Goal: Task Accomplishment & Management: Manage account settings

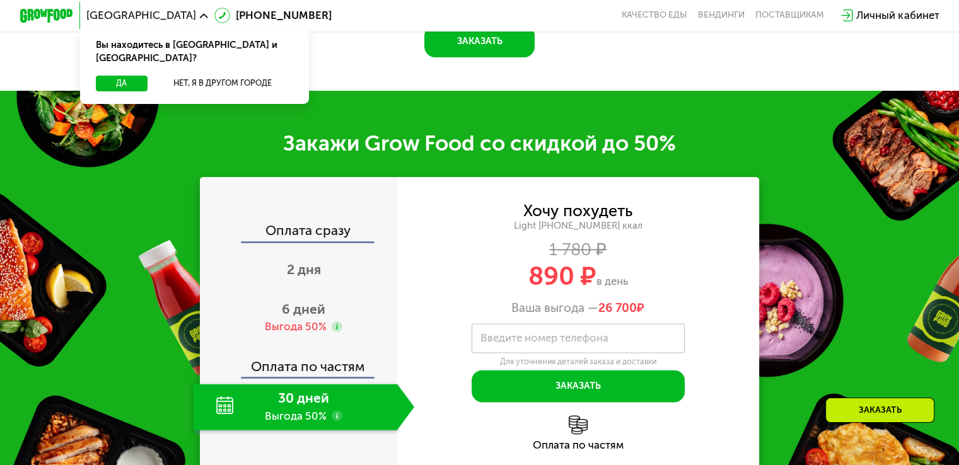
scroll to position [1993, 0]
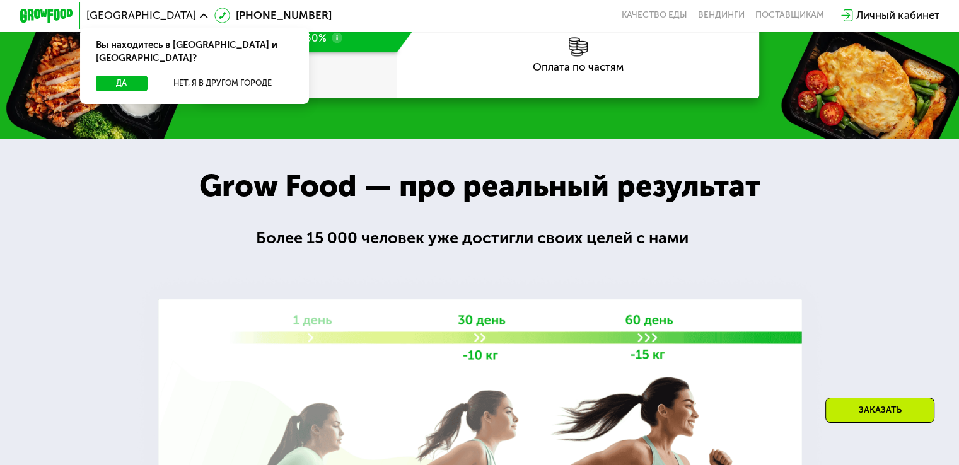
click at [880, 16] on div "Личный кабинет" at bounding box center [898, 16] width 83 height 16
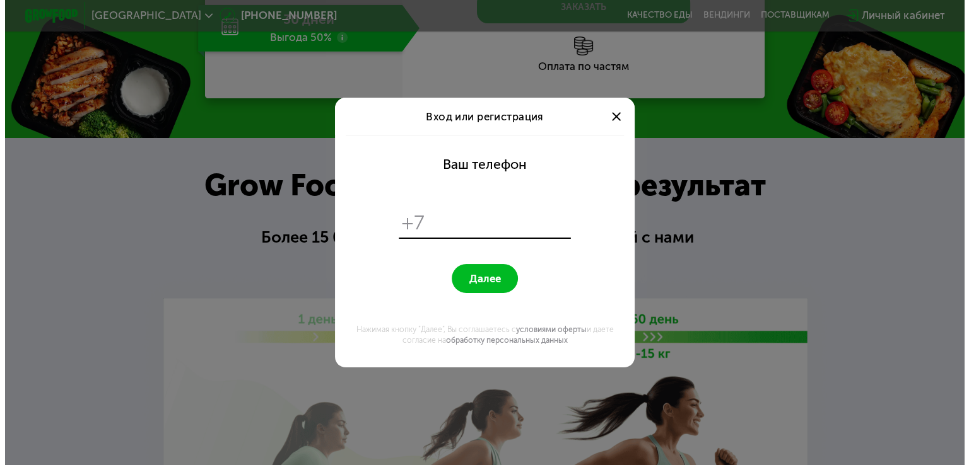
scroll to position [0, 0]
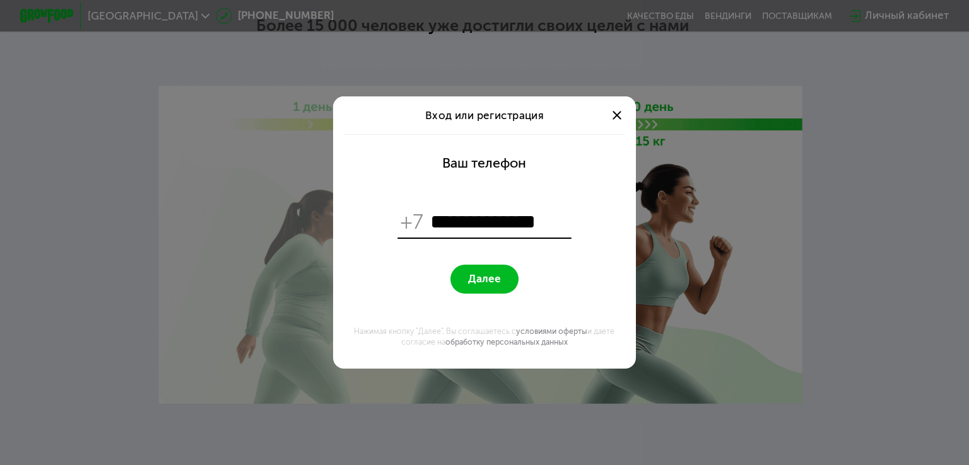
type input "**********"
click at [497, 276] on span "Далее" at bounding box center [484, 278] width 33 height 13
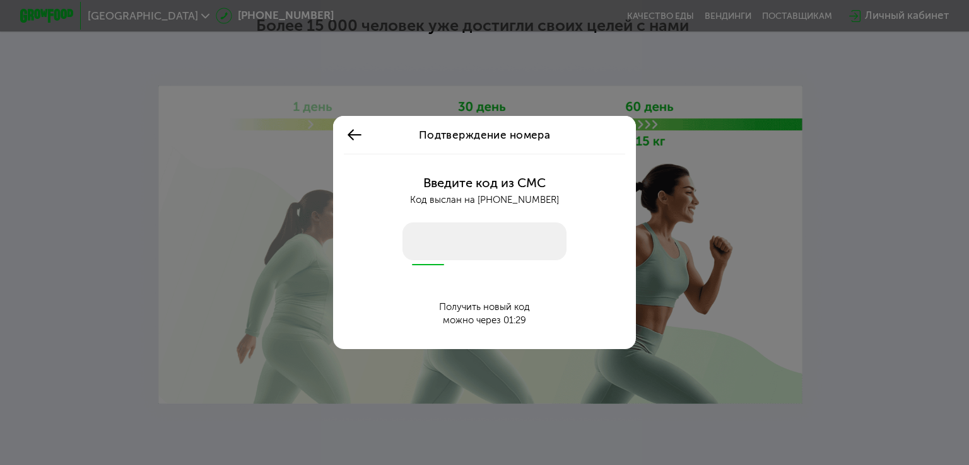
click at [502, 246] on input "number" at bounding box center [484, 242] width 164 height 38
type input "****"
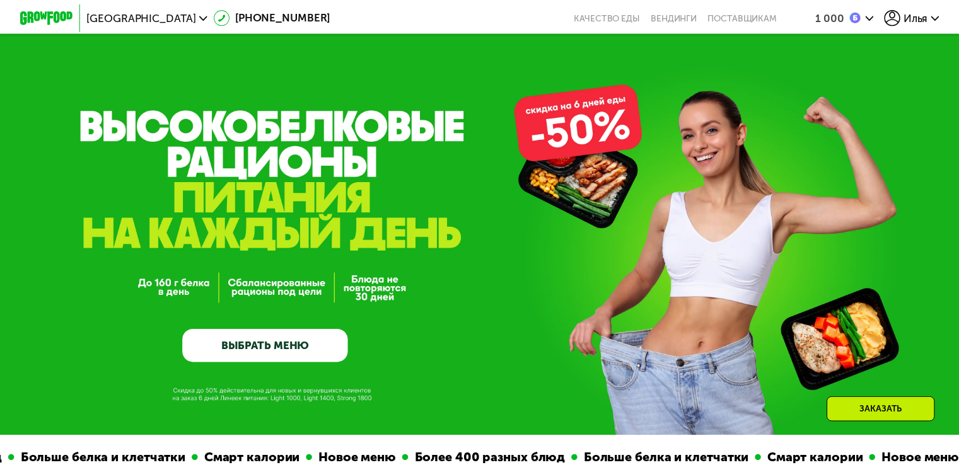
scroll to position [1993, 0]
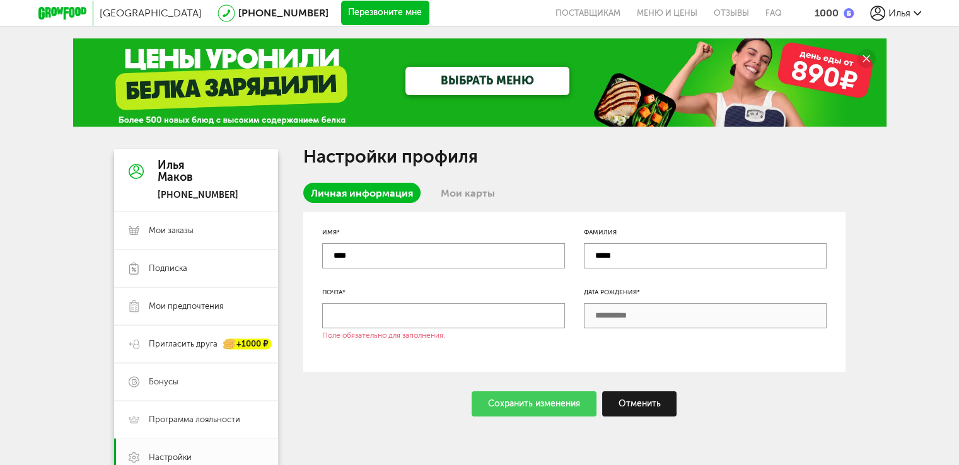
drag, startPoint x: 0, startPoint y: 0, endPoint x: 472, endPoint y: 198, distance: 511.7
click at [472, 198] on link "Мои карты" at bounding box center [467, 193] width 69 height 20
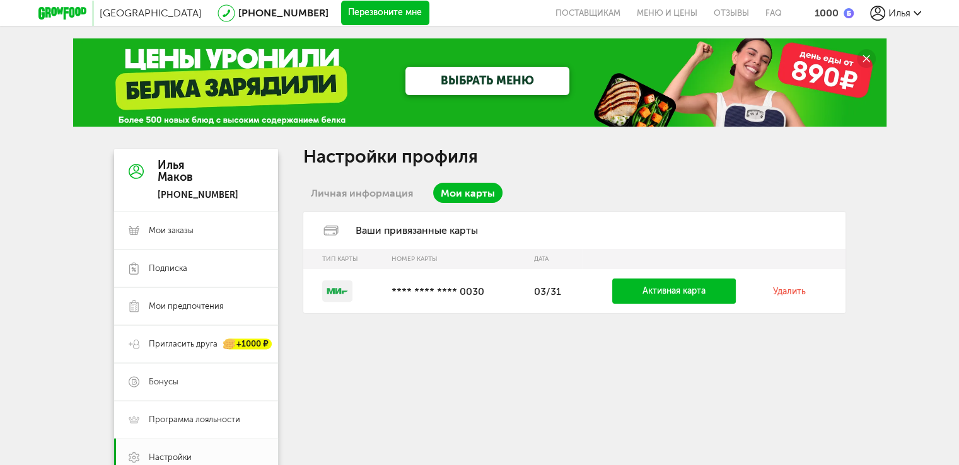
click at [781, 299] on td "Удалить" at bounding box center [806, 291] width 79 height 44
click at [794, 291] on link "Удалить" at bounding box center [789, 291] width 33 height 11
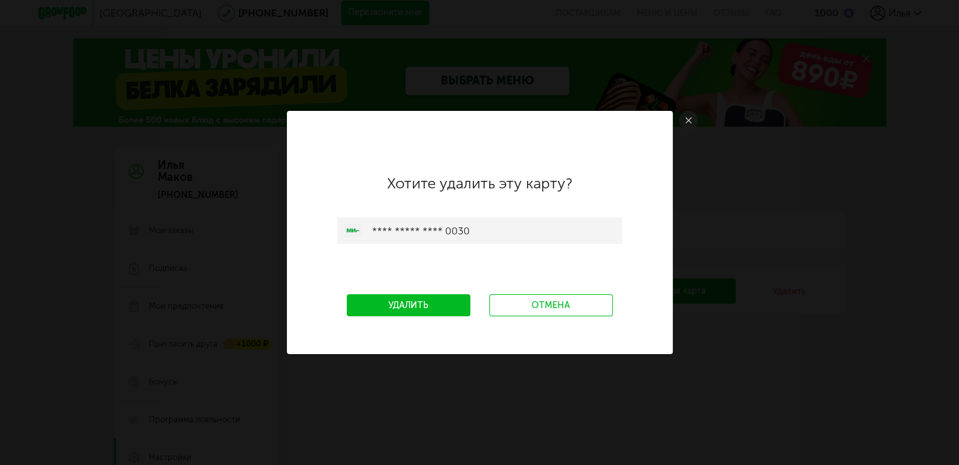
click at [453, 310] on link "Удалить" at bounding box center [409, 306] width 124 height 22
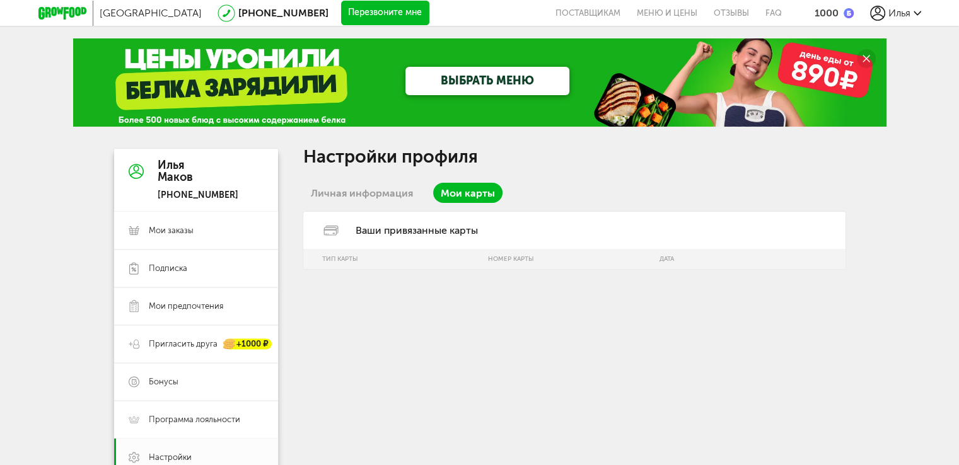
click at [384, 199] on link "Личная информация" at bounding box center [361, 193] width 117 height 20
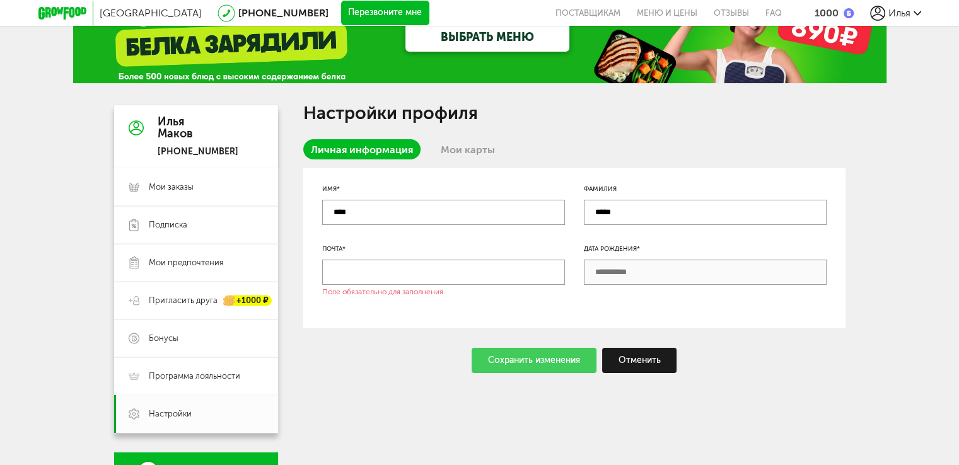
scroll to position [126, 0]
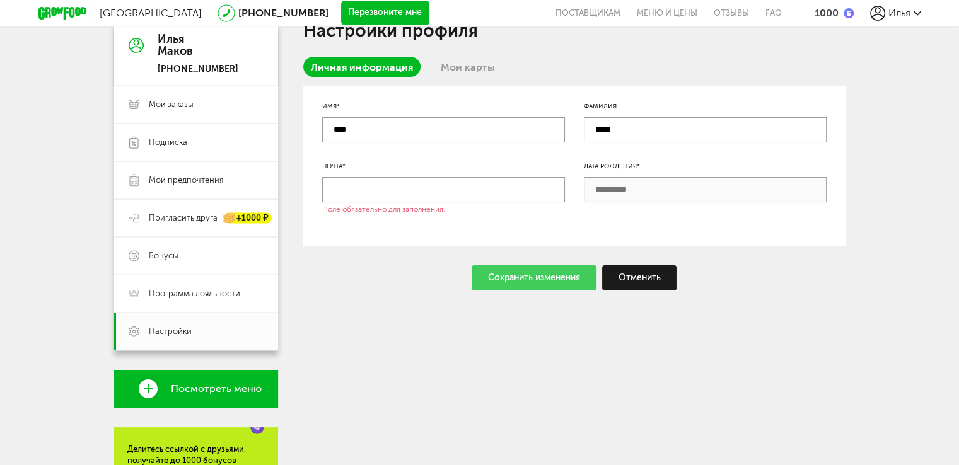
click at [448, 74] on link "Мои карты" at bounding box center [467, 67] width 69 height 20
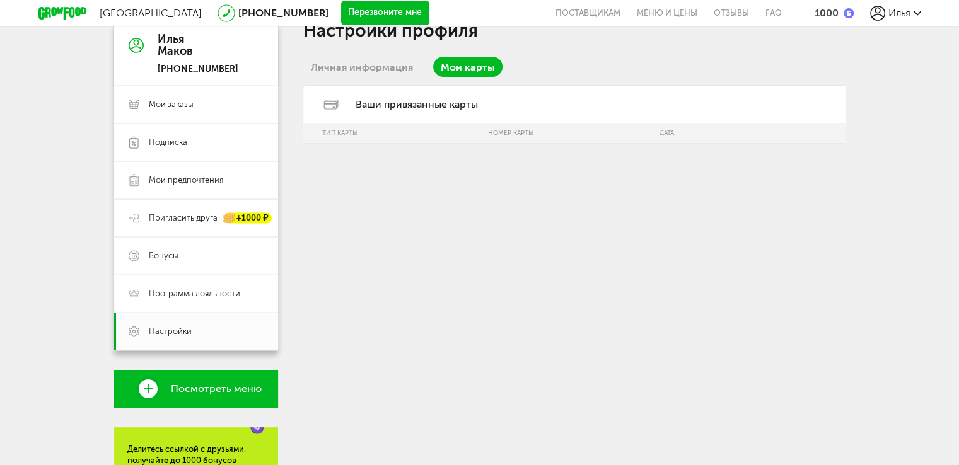
click at [402, 71] on link "Личная информация" at bounding box center [361, 67] width 117 height 20
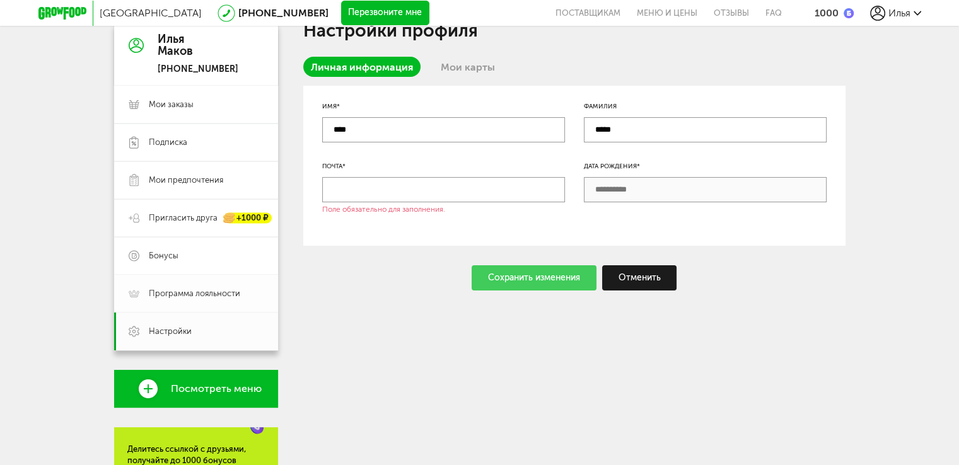
click at [245, 295] on span "Программа лояльности" at bounding box center [206, 293] width 115 height 11
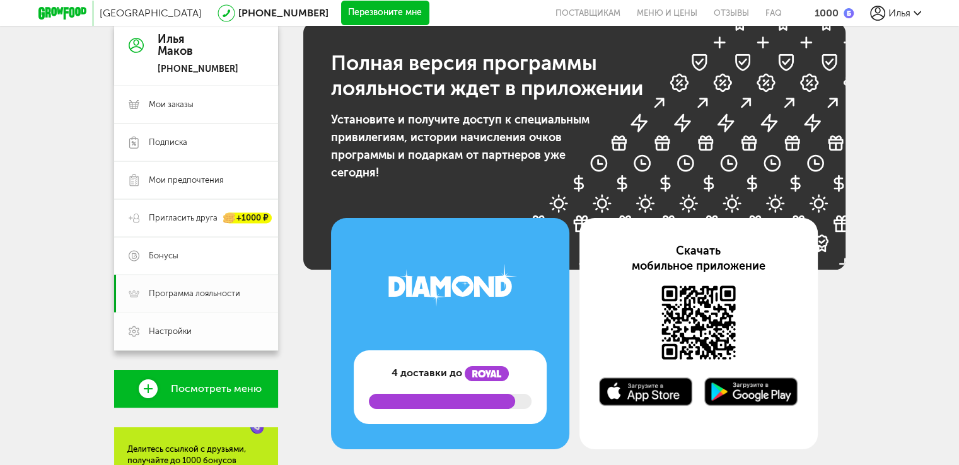
click at [239, 324] on link "Настройки" at bounding box center [196, 332] width 164 height 38
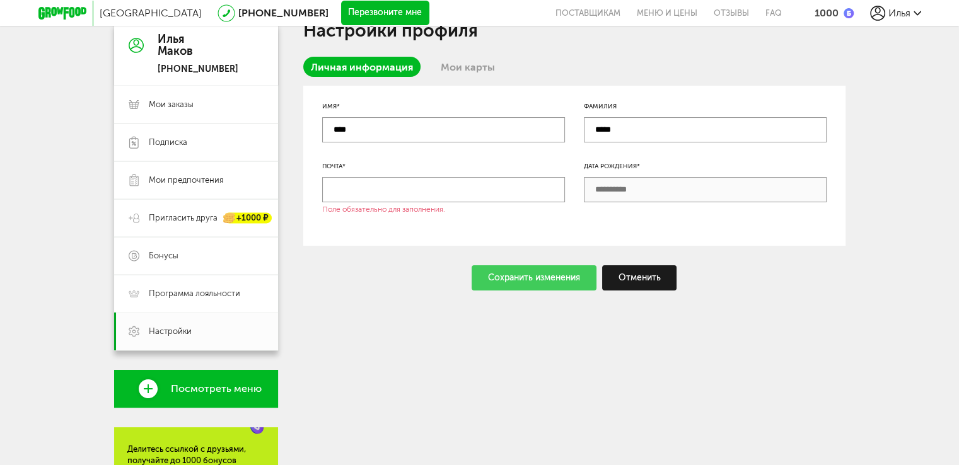
click at [435, 74] on link "Мои карты" at bounding box center [467, 67] width 69 height 20
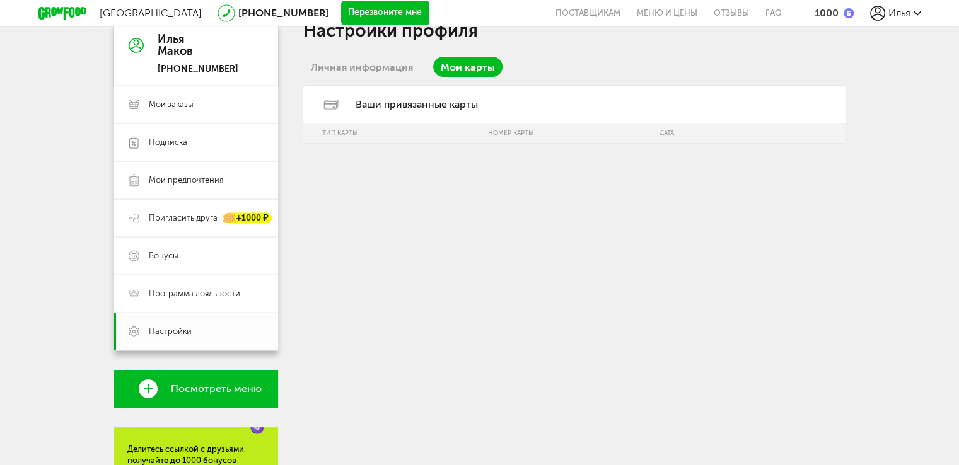
click at [410, 69] on link "Личная информация" at bounding box center [361, 67] width 117 height 20
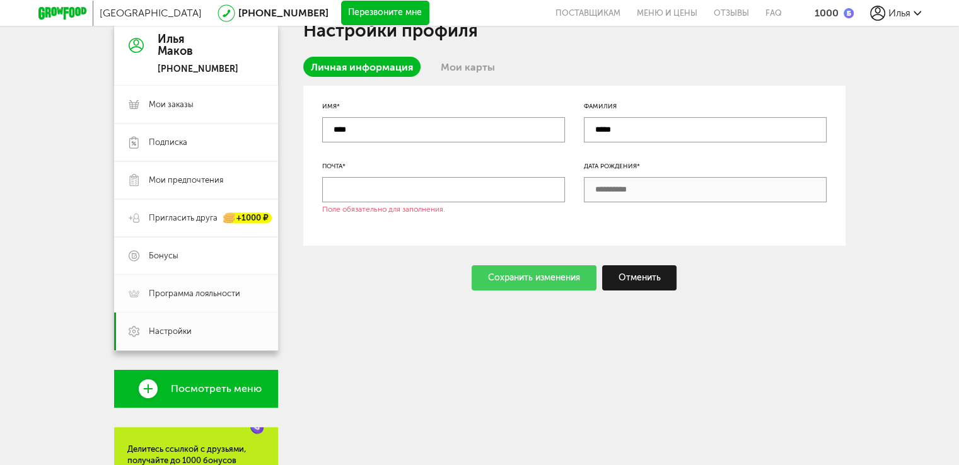
click at [254, 296] on span "Программа лояльности" at bounding box center [206, 293] width 115 height 11
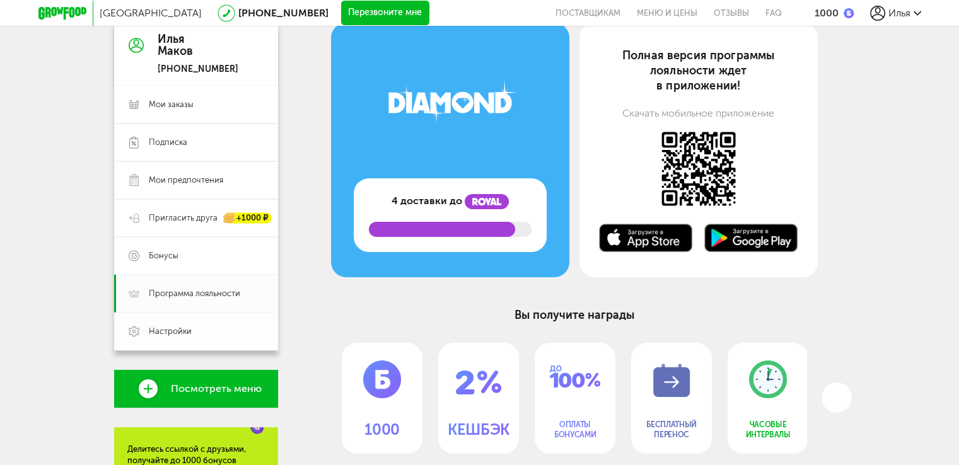
drag, startPoint x: 231, startPoint y: 337, endPoint x: 295, endPoint y: 245, distance: 112.0
click at [231, 337] on link "Настройки" at bounding box center [196, 332] width 164 height 38
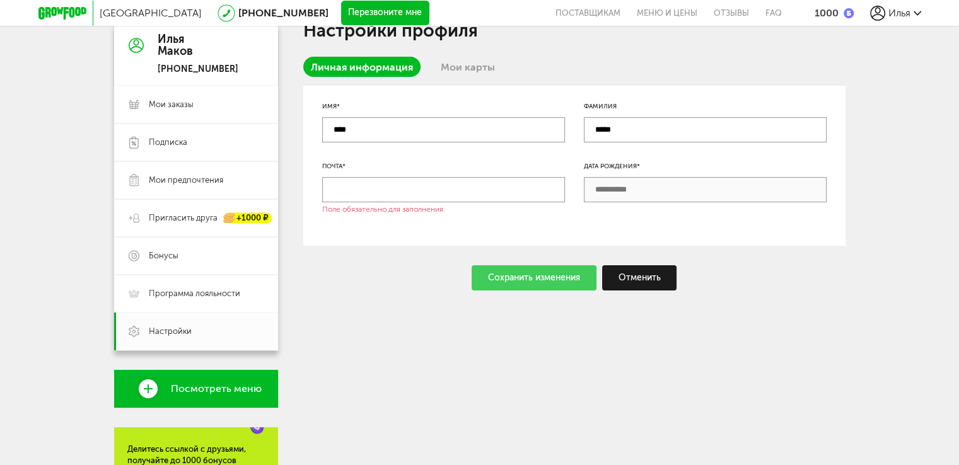
click at [456, 64] on link "Мои карты" at bounding box center [467, 67] width 69 height 20
